Goal: Information Seeking & Learning: Learn about a topic

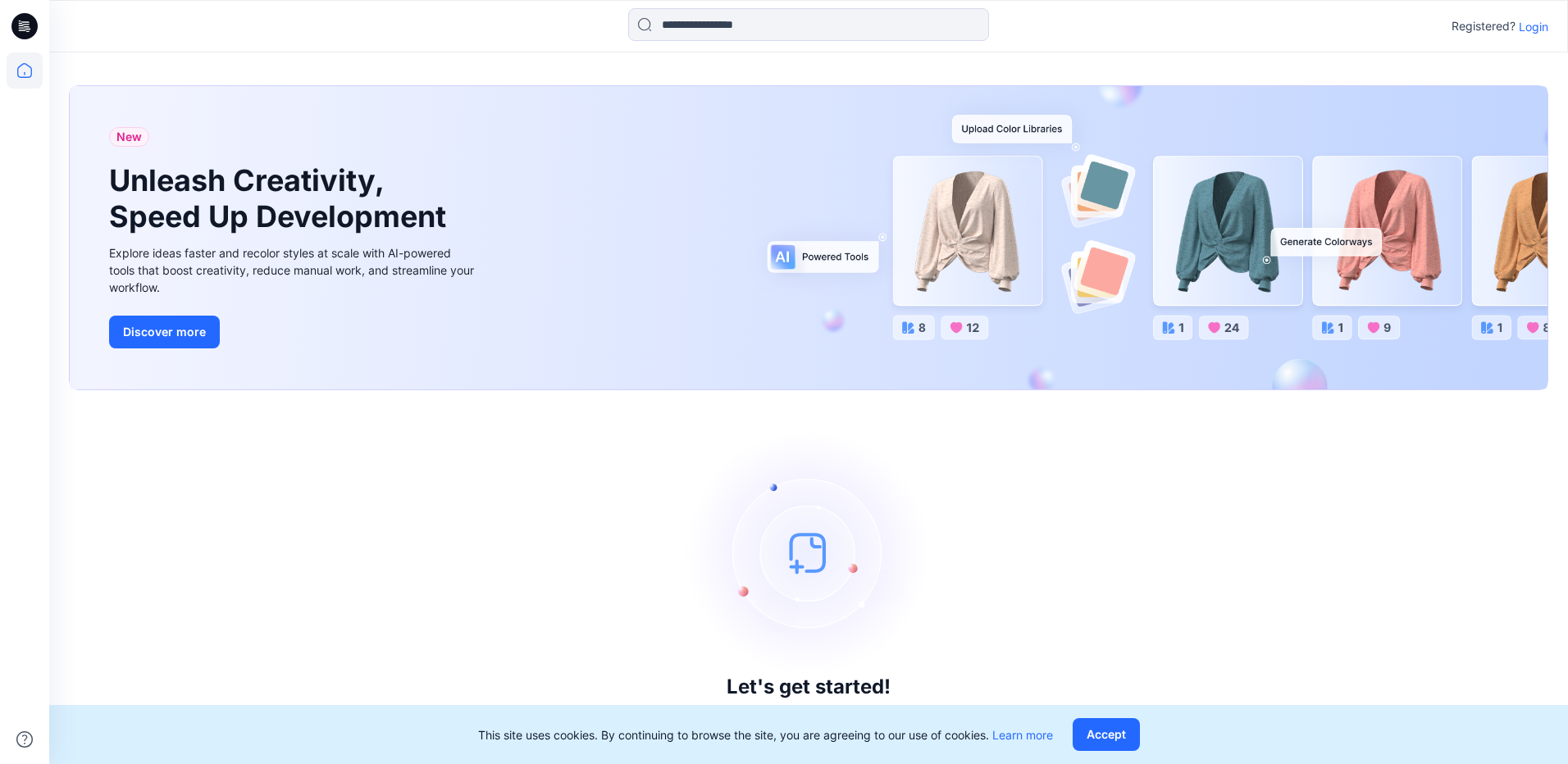
click at [1533, 16] on div "Registered? Login" at bounding box center [808, 26] width 1518 height 36
click at [1533, 35] on p "Login" at bounding box center [1533, 26] width 29 height 17
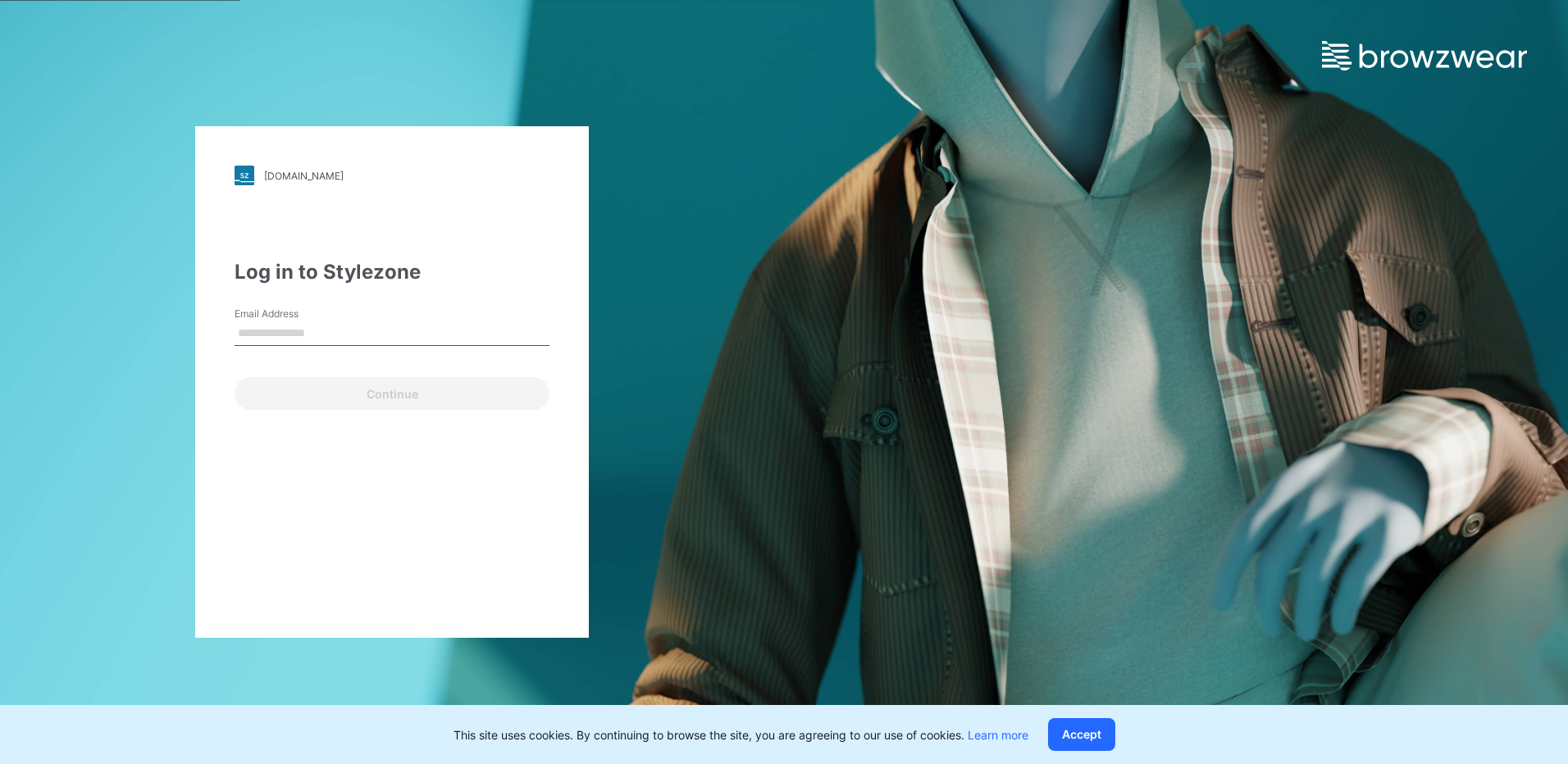
drag, startPoint x: 272, startPoint y: 342, endPoint x: 276, endPoint y: 329, distance: 13.6
click at [273, 331] on input "Email Address" at bounding box center [391, 333] width 315 height 25
click at [277, 329] on input "Email Address" at bounding box center [391, 333] width 315 height 25
type input "**********"
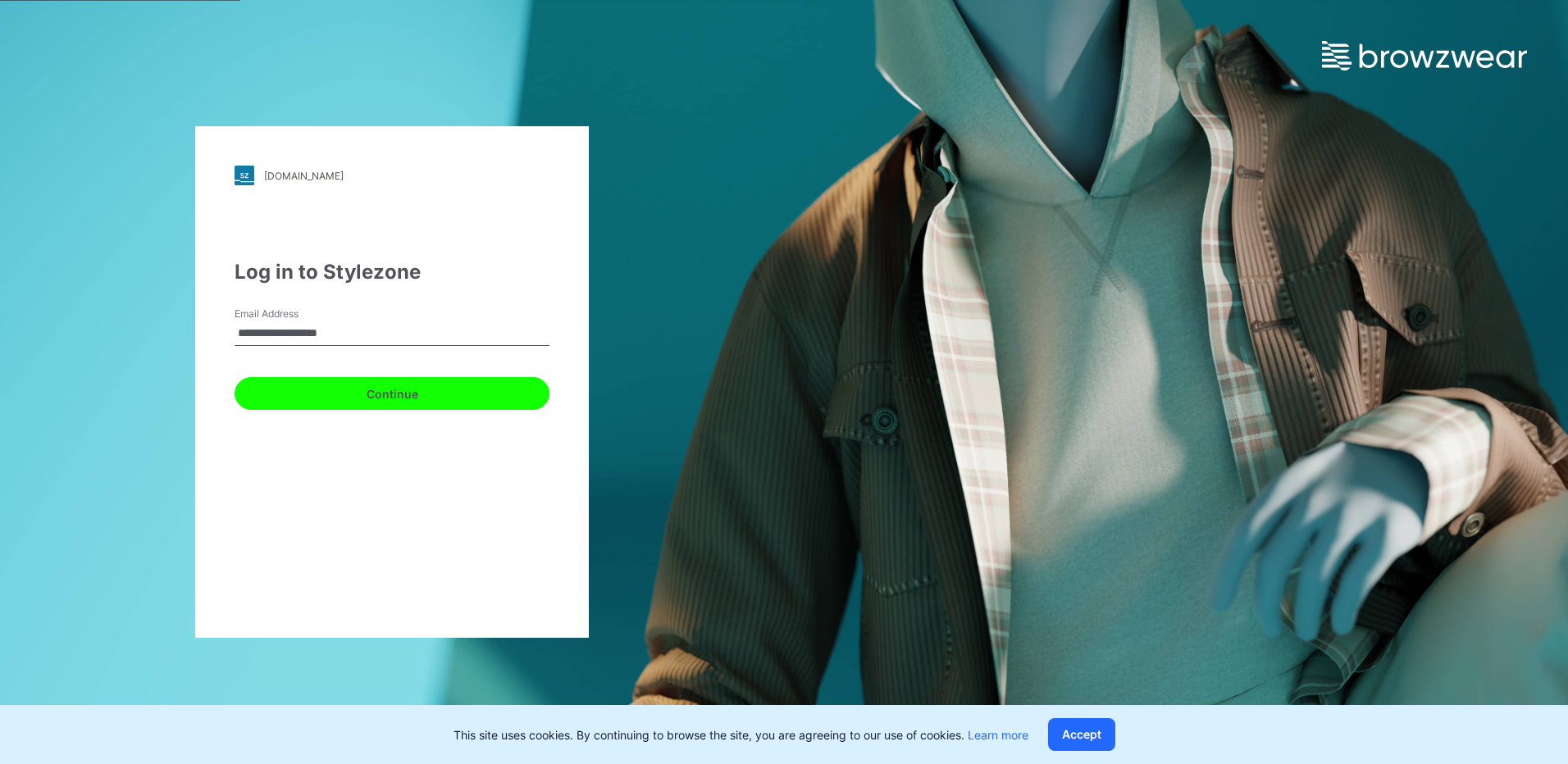
click at [386, 384] on button "Continue" at bounding box center [391, 393] width 315 height 33
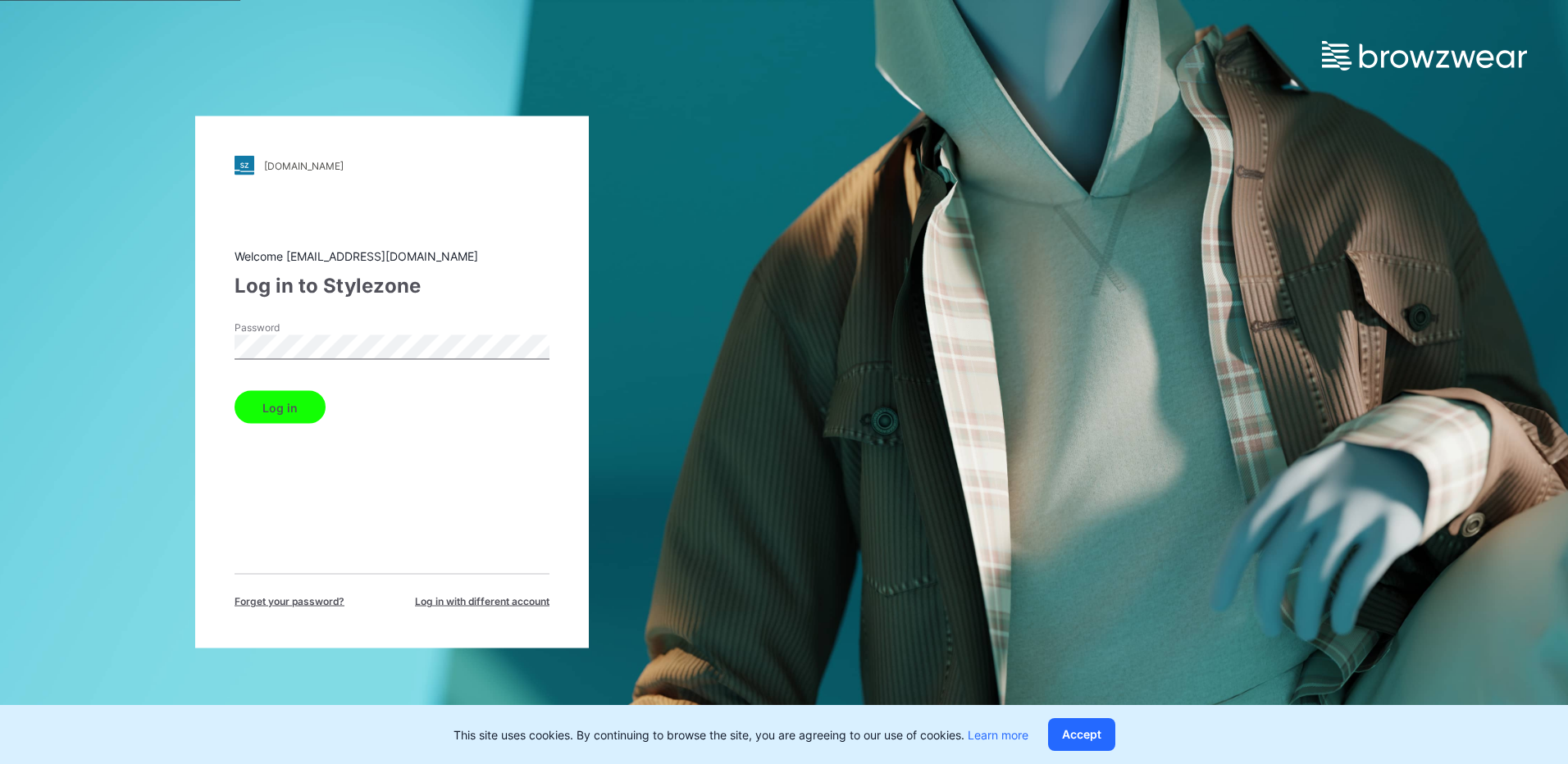
drag, startPoint x: 263, startPoint y: 396, endPoint x: 278, endPoint y: 422, distance: 30.0
click at [263, 395] on button "Log in" at bounding box center [279, 407] width 91 height 33
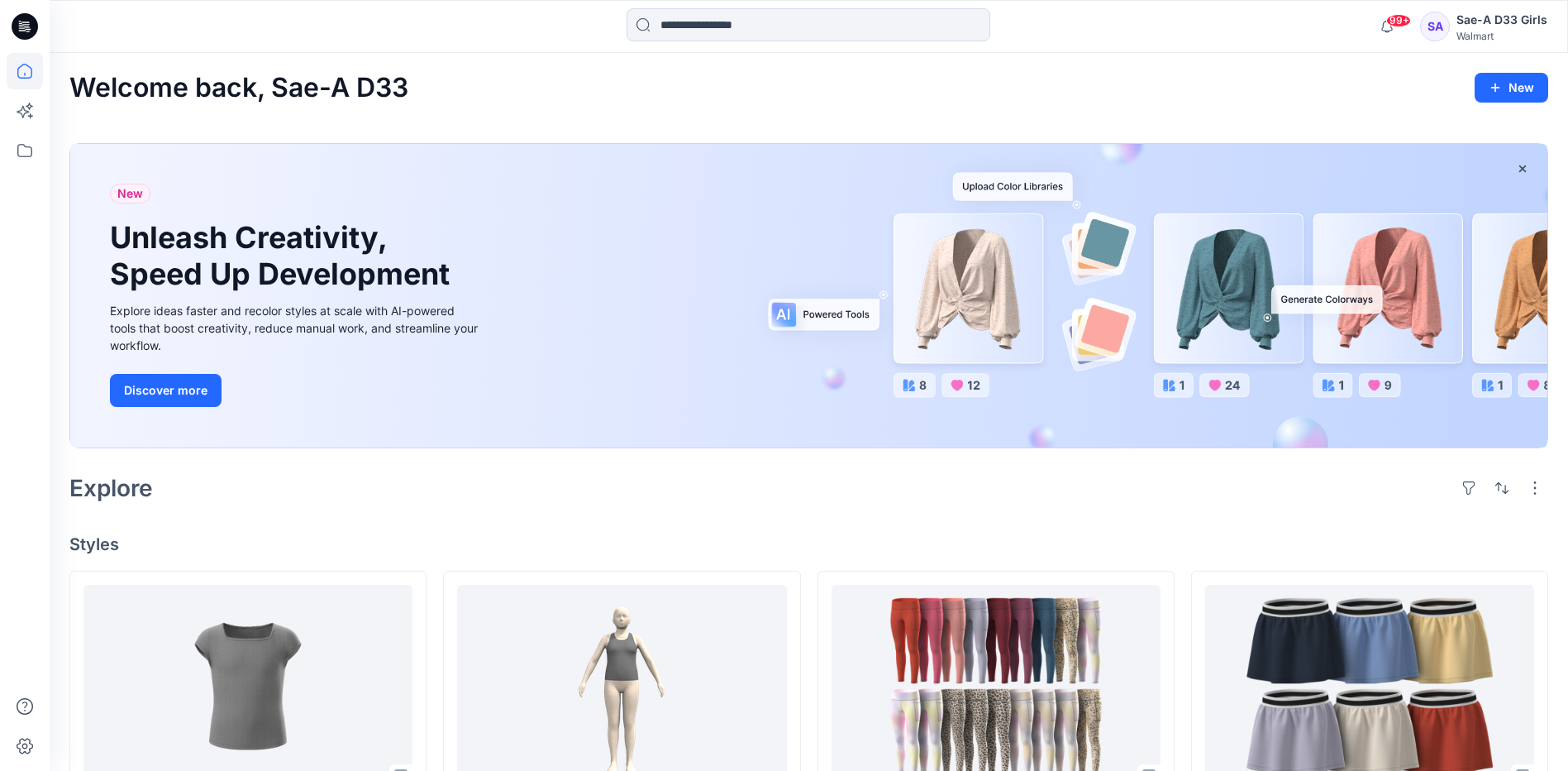
click at [205, 85] on h2 "Welcome back, Sae-A D33" at bounding box center [239, 88] width 339 height 30
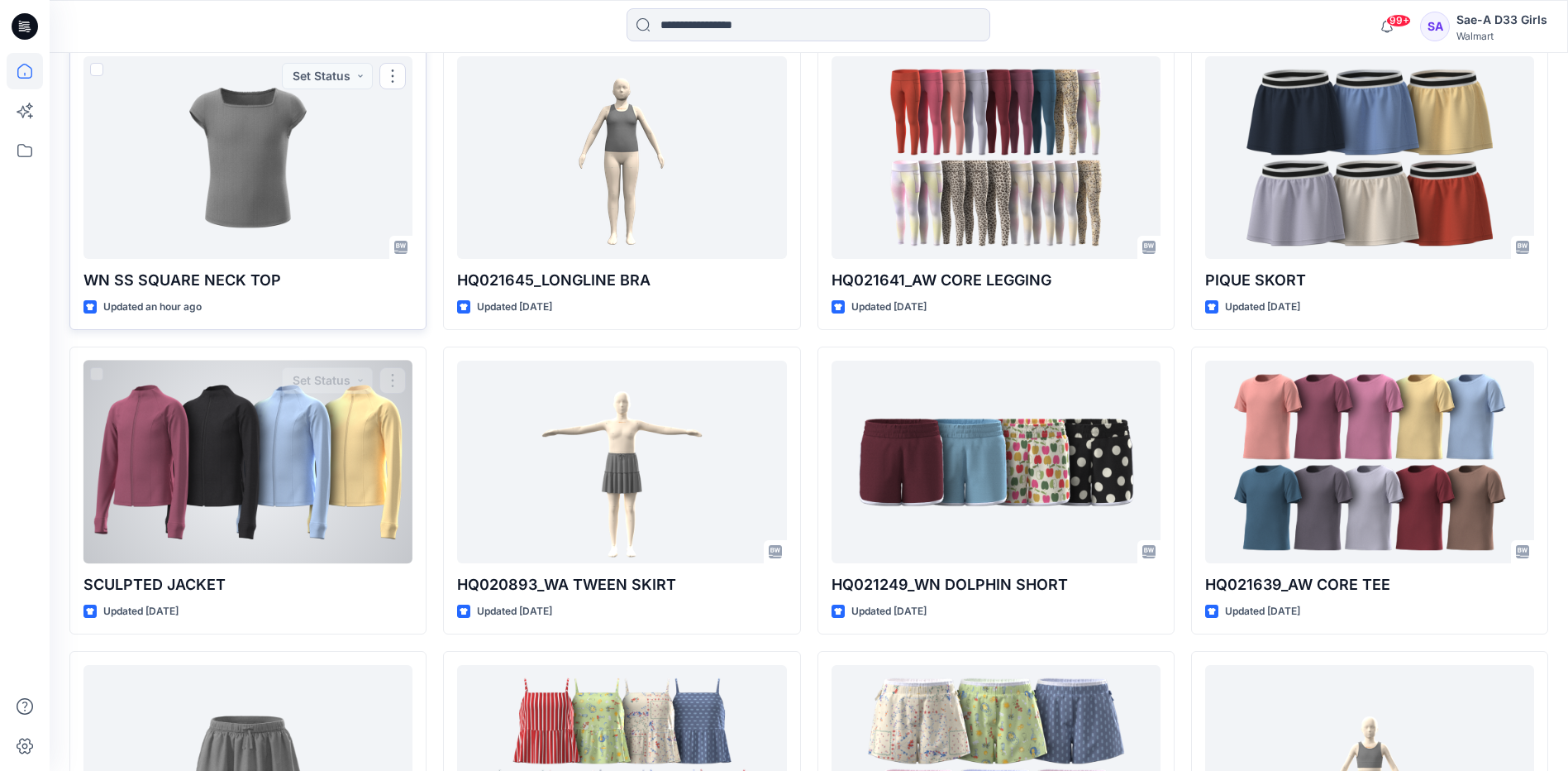
scroll to position [744, 0]
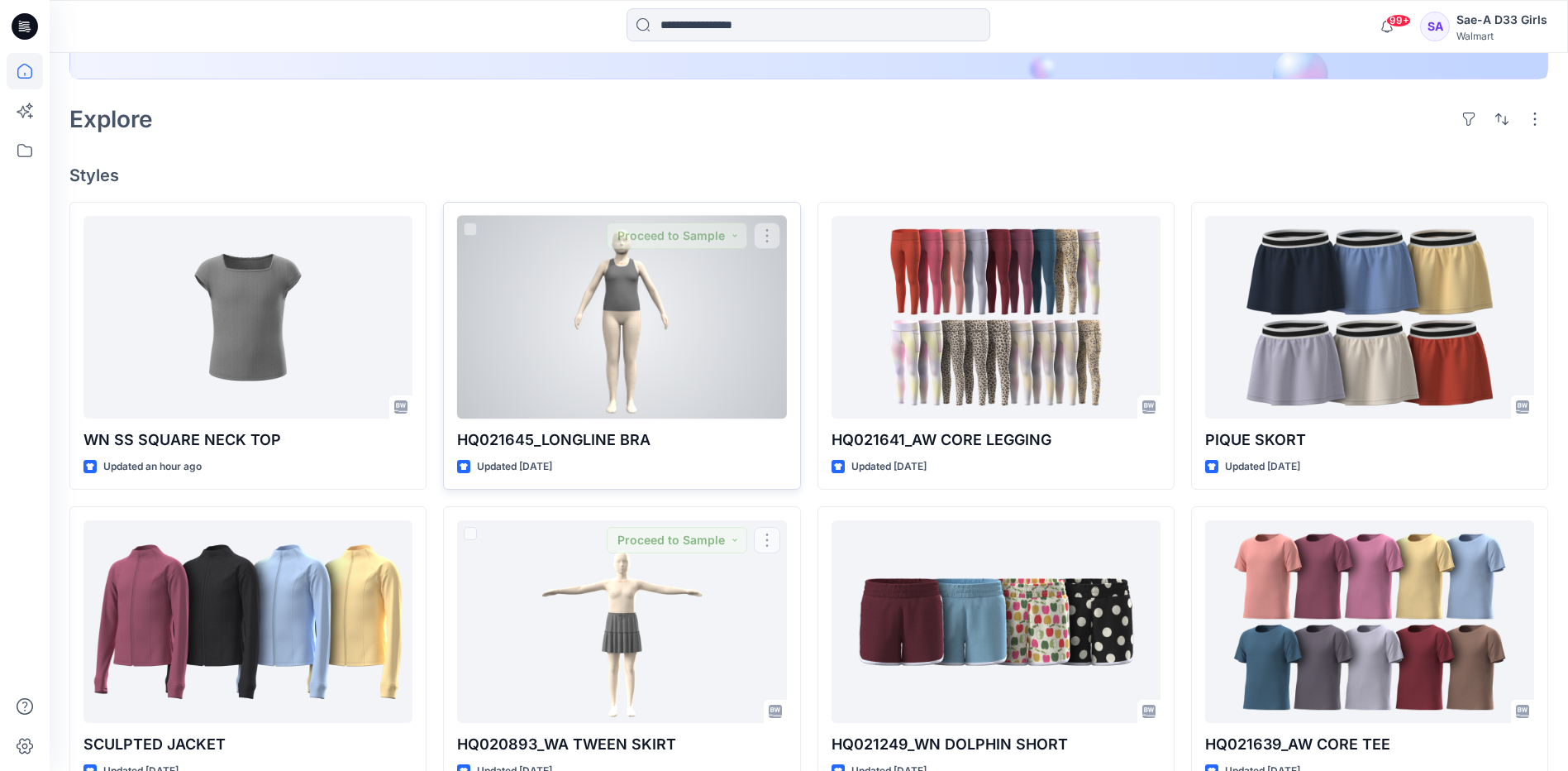
scroll to position [331, 0]
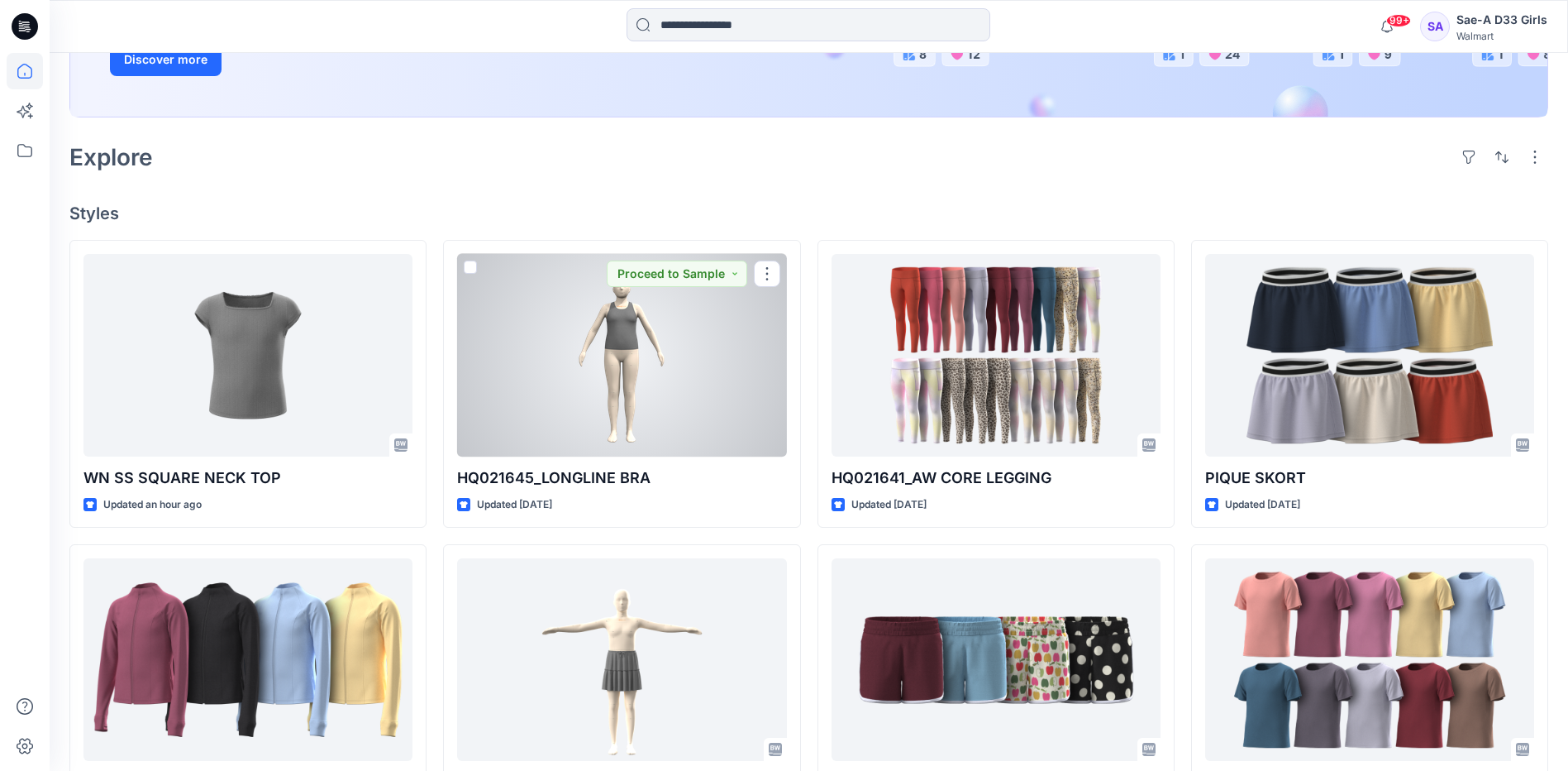
click at [599, 320] on div at bounding box center [621, 355] width 329 height 203
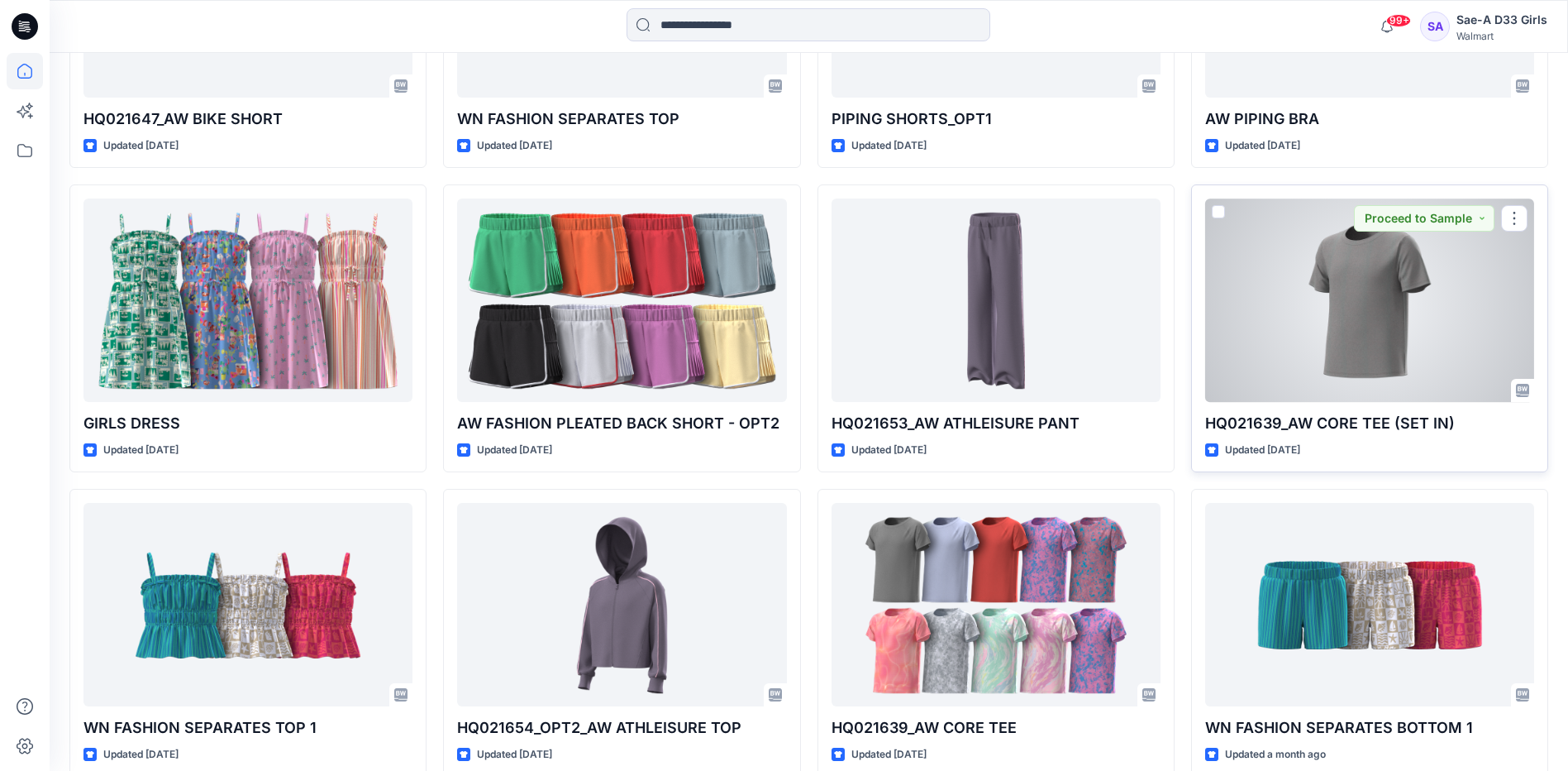
scroll to position [2351, 0]
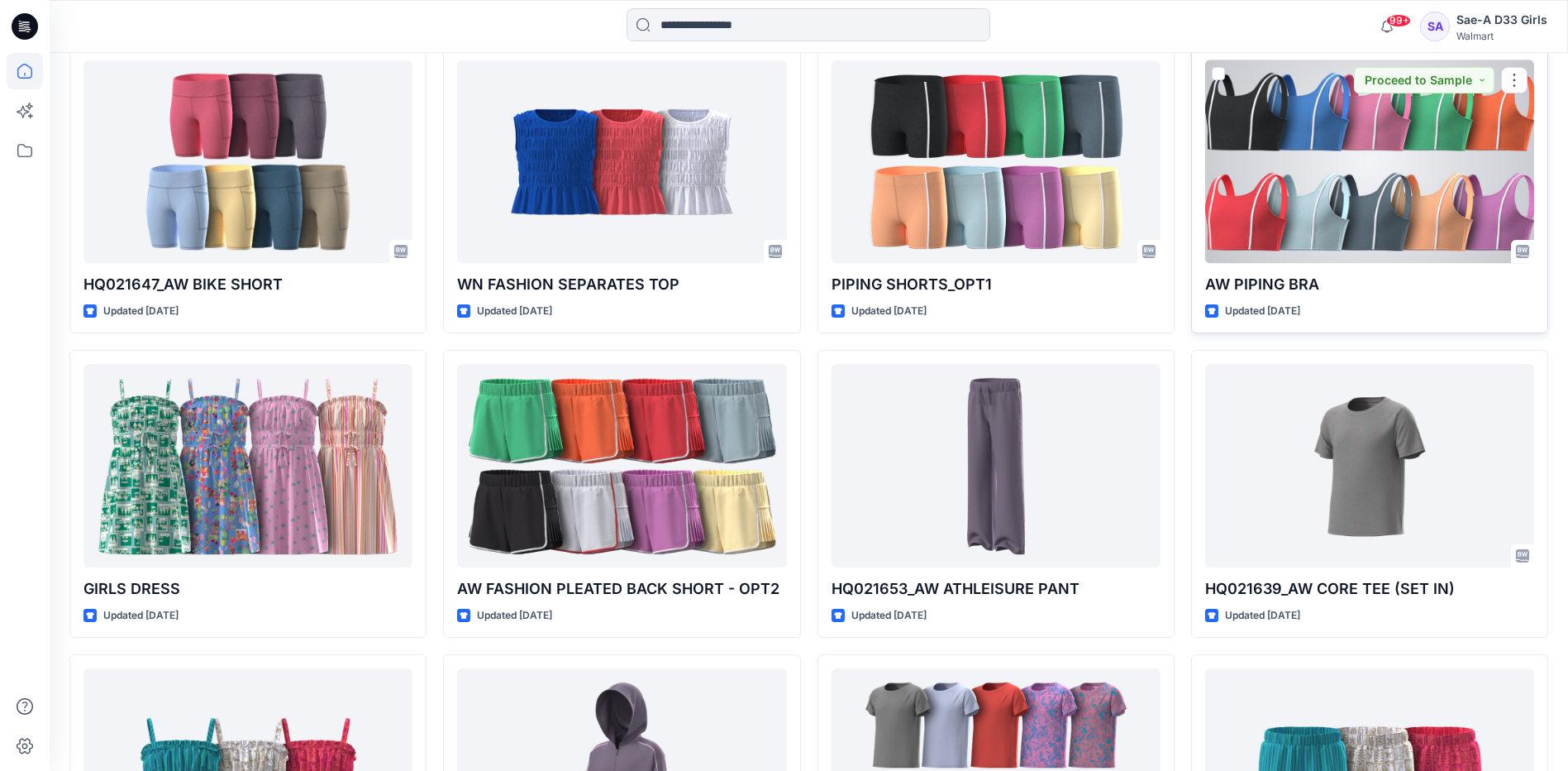
click at [1388, 201] on div at bounding box center [1370, 162] width 329 height 203
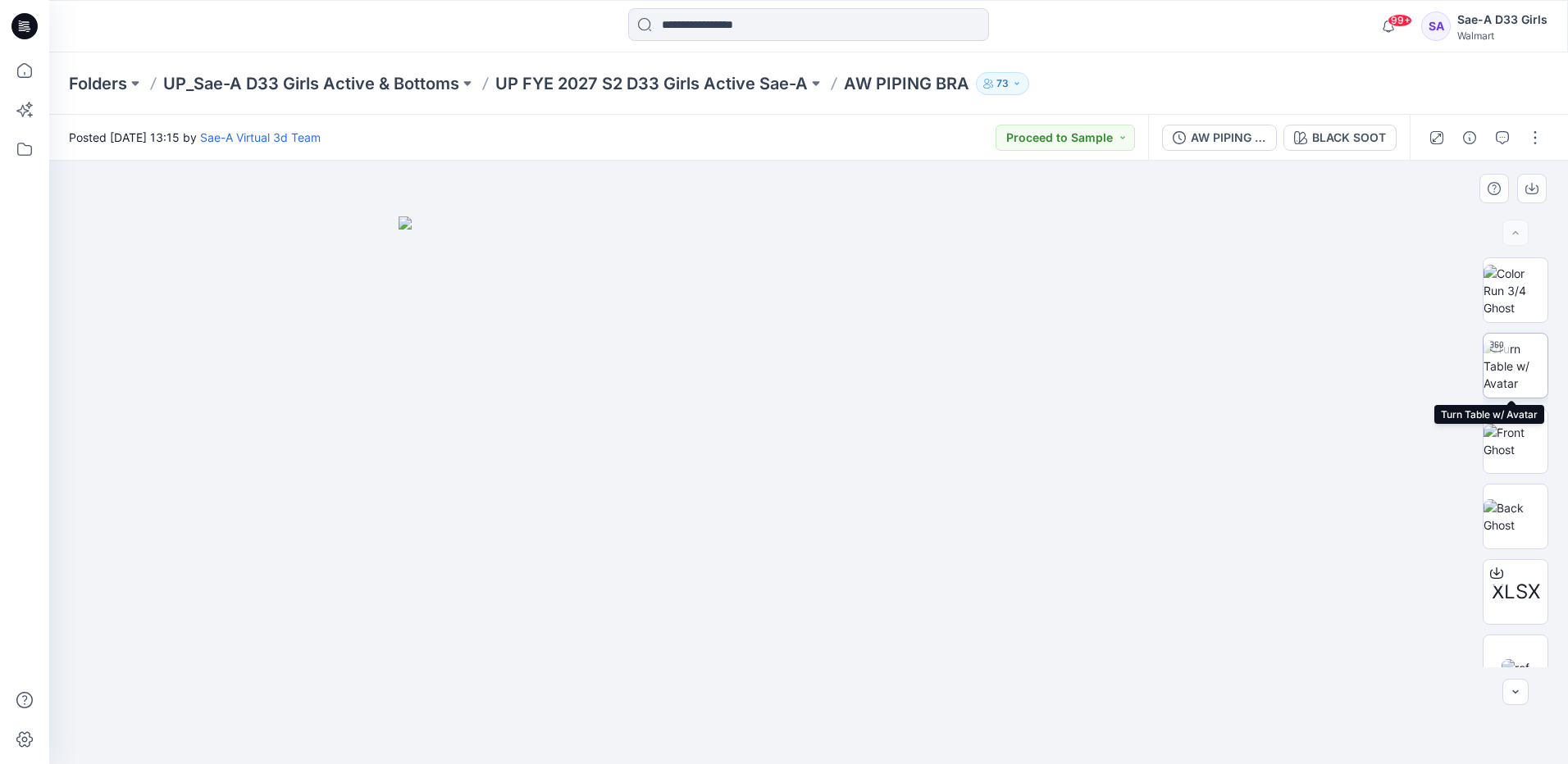
click at [1506, 369] on img at bounding box center [1516, 366] width 64 height 51
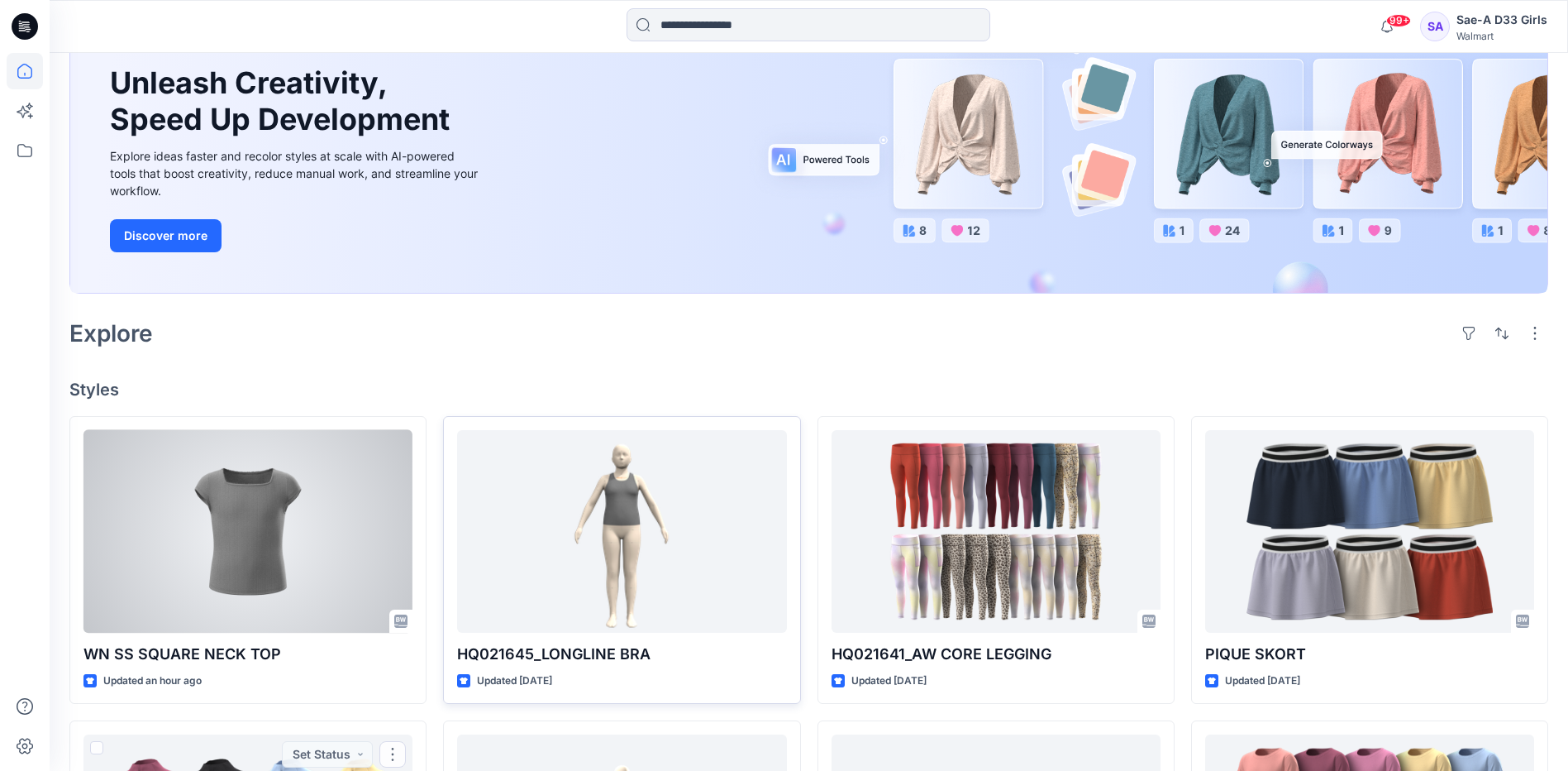
scroll to position [82, 0]
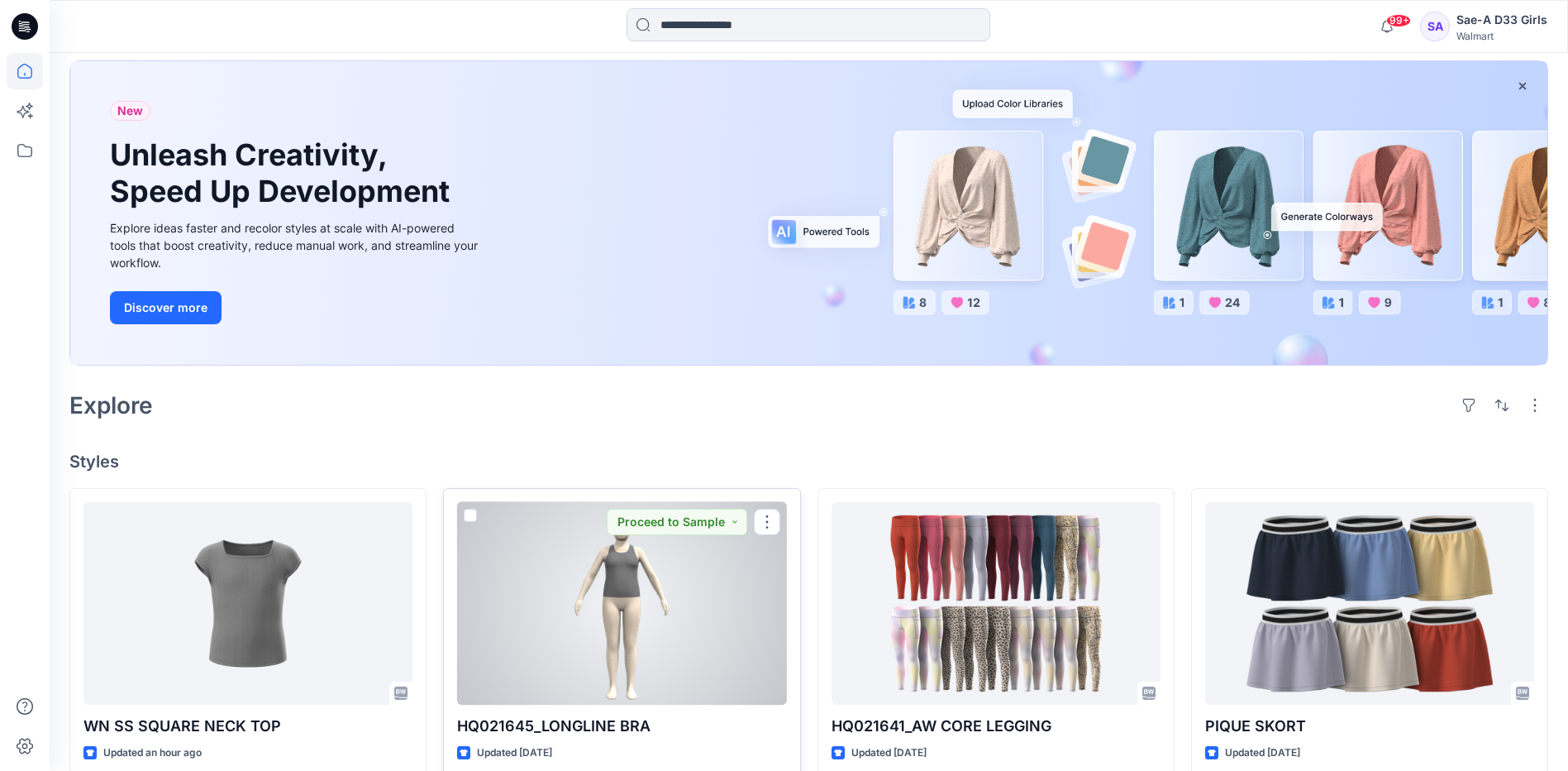
click at [678, 700] on div at bounding box center [621, 603] width 329 height 203
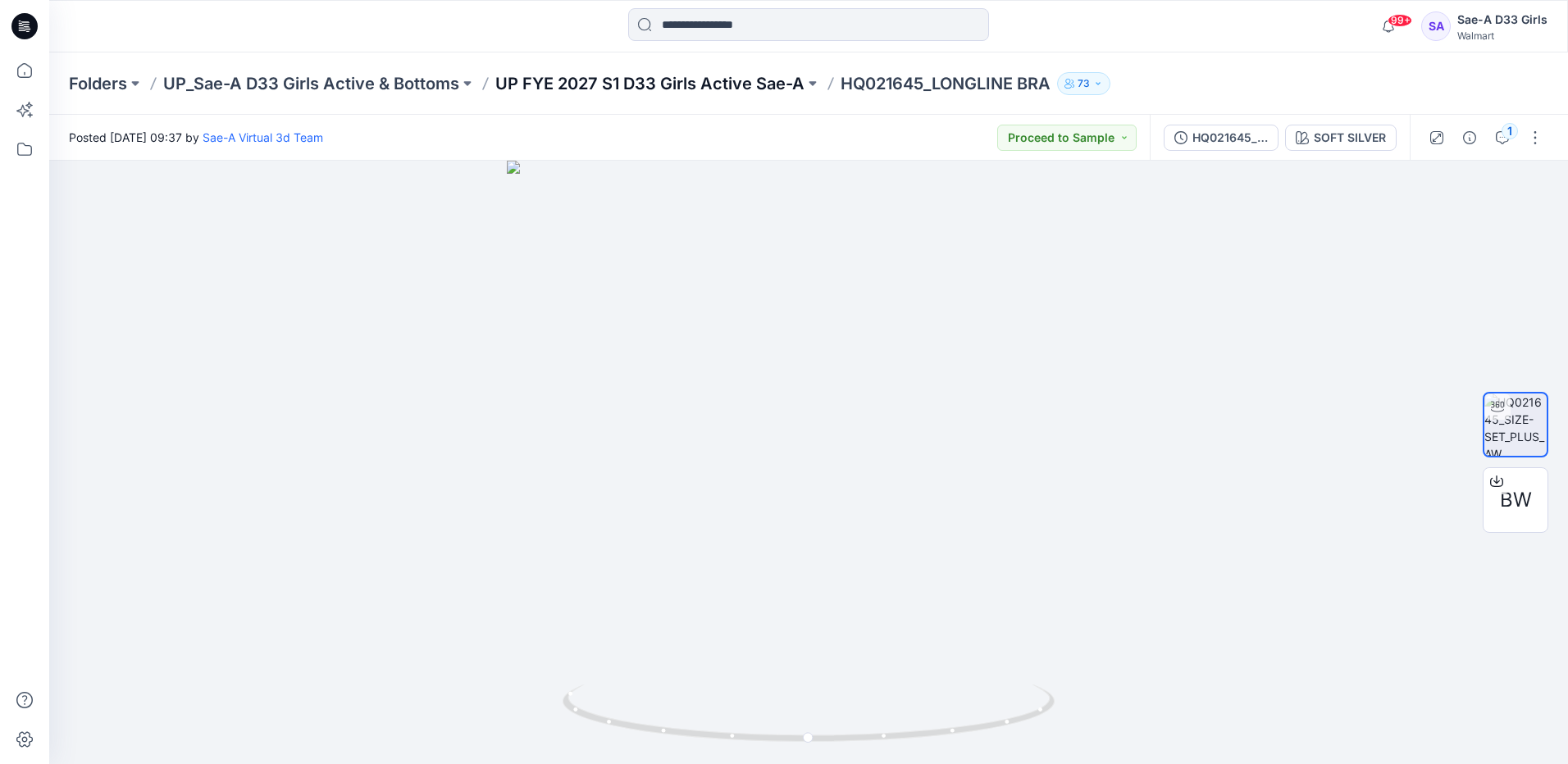
click at [716, 82] on p "UP FYE 2027 S1 D33 Girls Active Sae-A" at bounding box center [649, 83] width 310 height 23
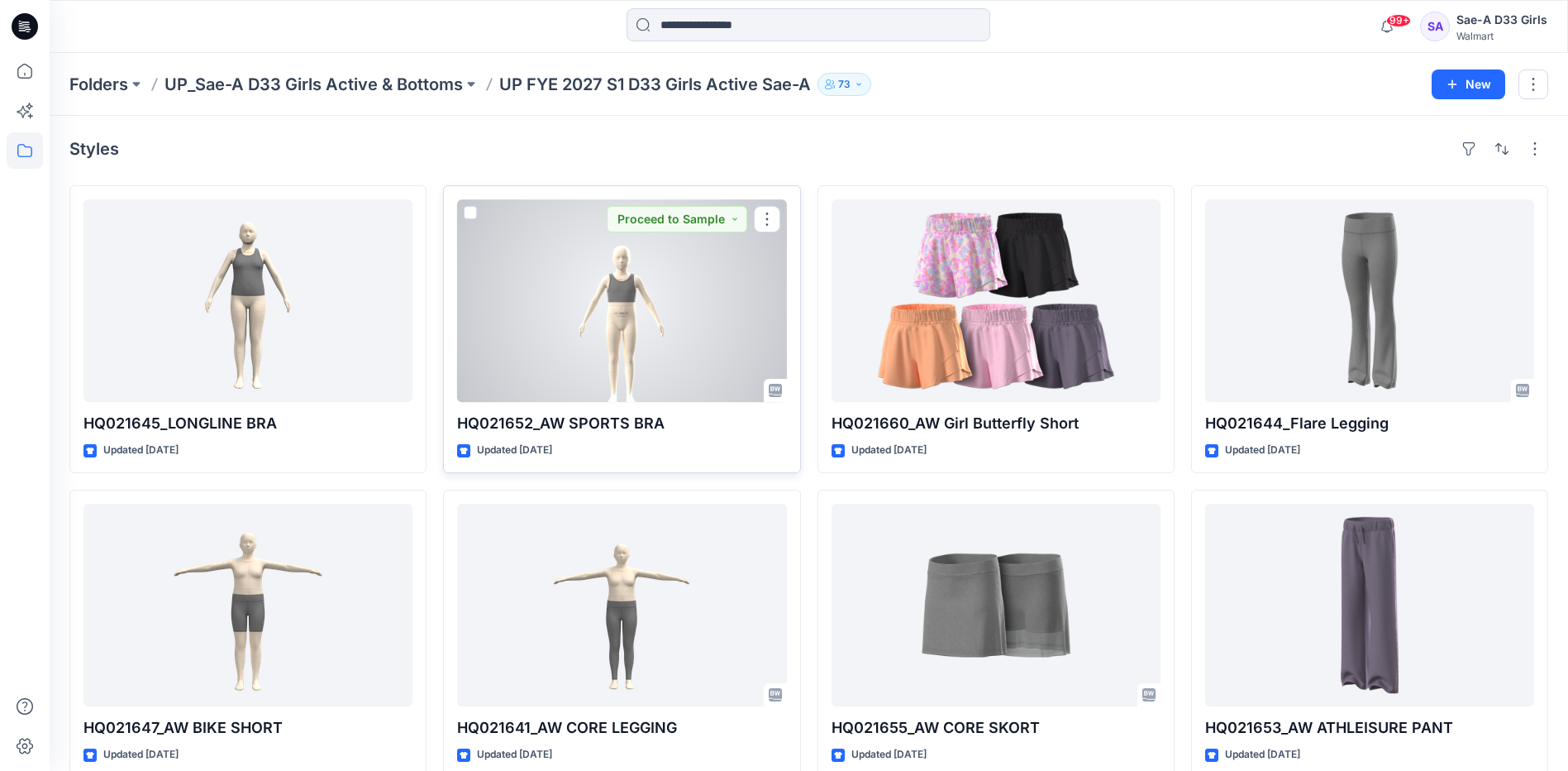
click at [587, 318] on div at bounding box center [621, 301] width 329 height 203
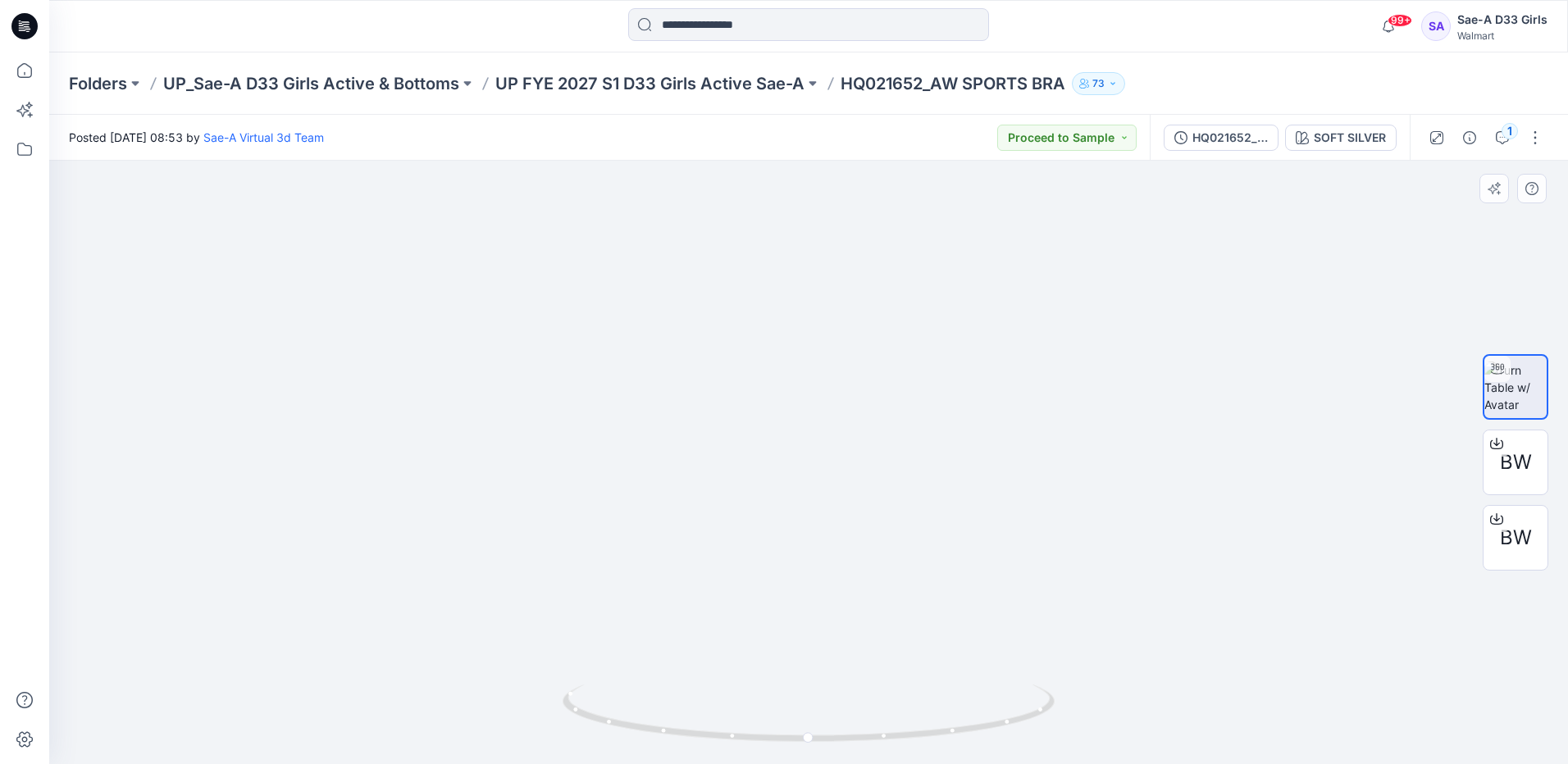
drag, startPoint x: 806, startPoint y: 292, endPoint x: 795, endPoint y: 487, distance: 195.3
